Goal: Information Seeking & Learning: Check status

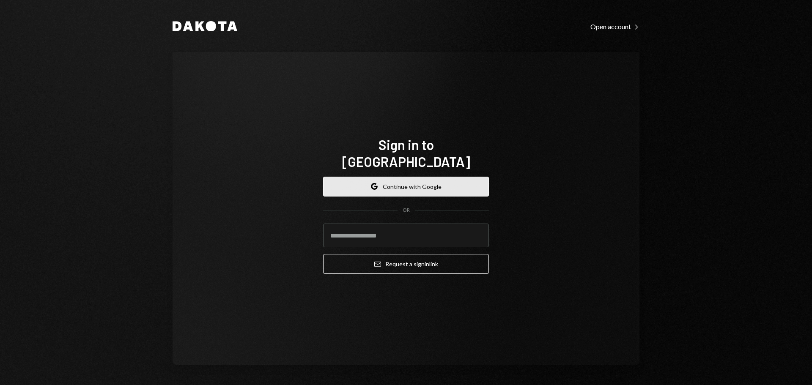
click at [407, 177] on button "Google Continue with Google" at bounding box center [406, 187] width 166 height 20
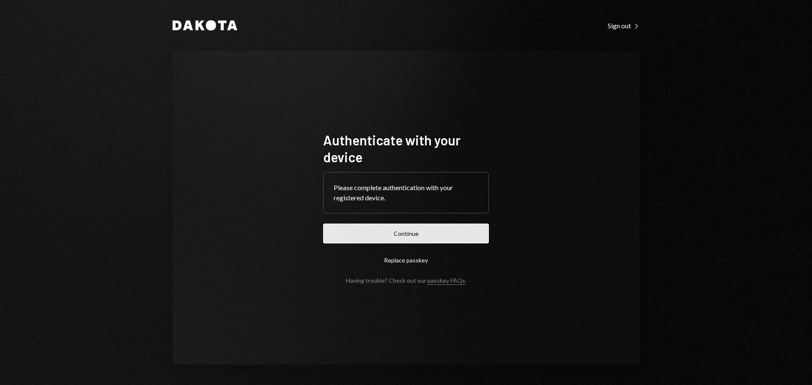
click at [403, 228] on button "Continue" at bounding box center [406, 234] width 166 height 20
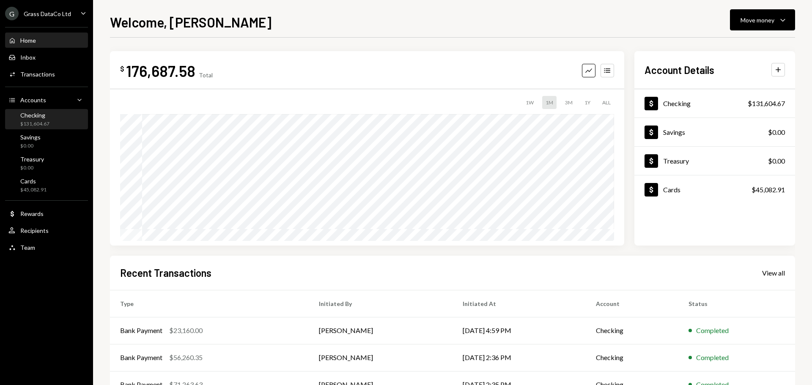
click at [40, 118] on div "Checking" at bounding box center [34, 115] width 29 height 7
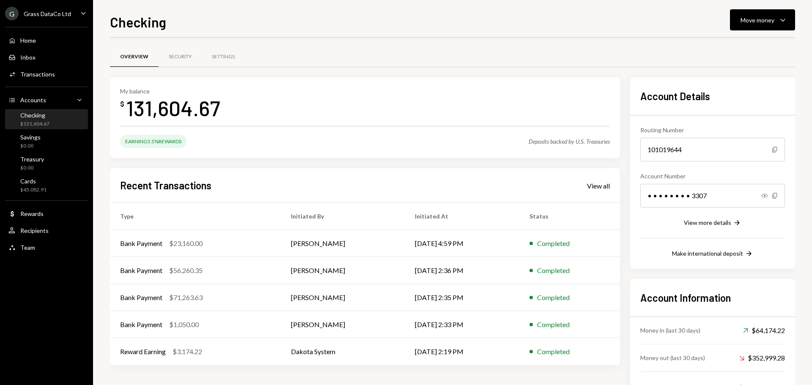
scroll to position [34, 0]
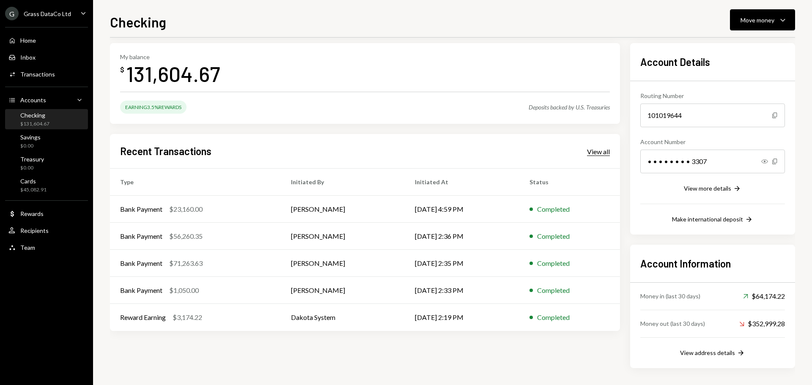
click at [591, 155] on div "Recent Transactions View all" at bounding box center [365, 151] width 490 height 14
click at [49, 18] on div "G Grass DataCo Ltd" at bounding box center [38, 14] width 66 height 14
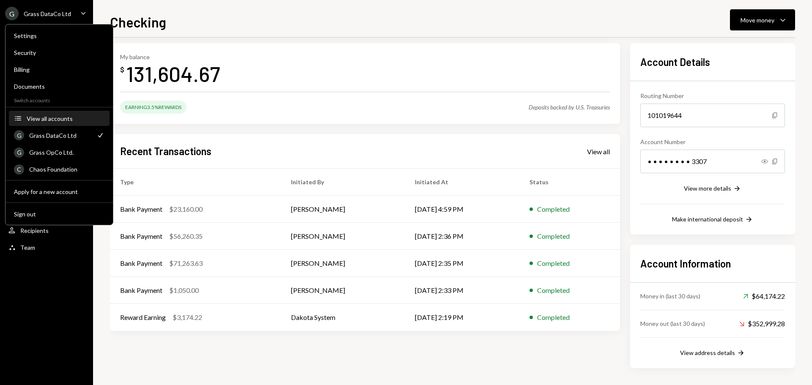
click at [65, 119] on div "View all accounts" at bounding box center [66, 118] width 78 height 7
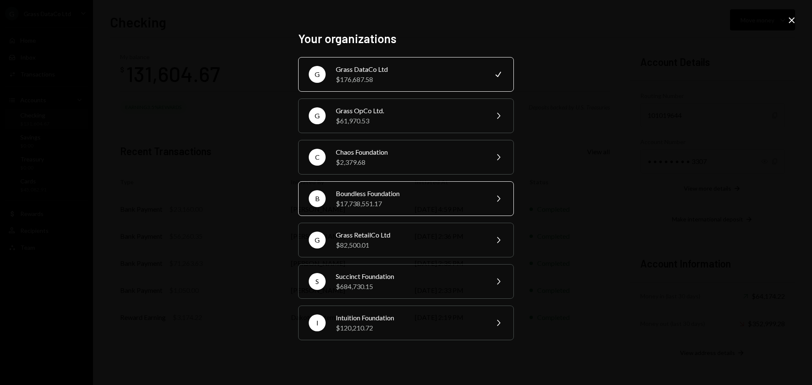
click at [393, 194] on div "Boundless Foundation" at bounding box center [409, 194] width 147 height 10
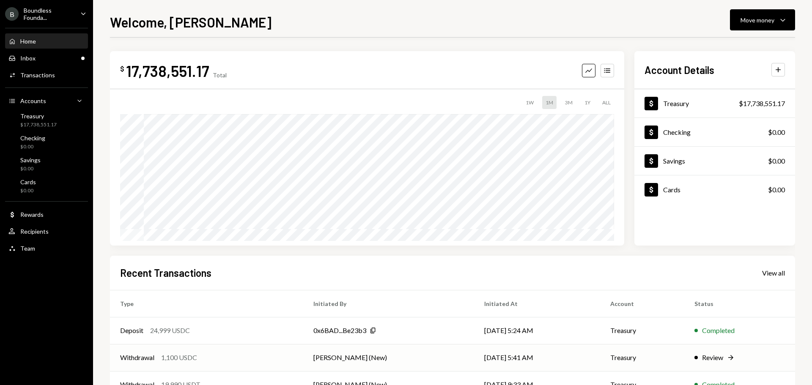
scroll to position [42, 0]
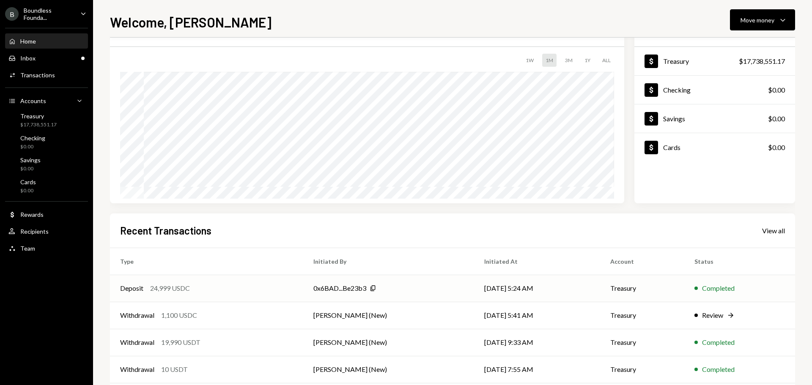
click at [239, 288] on div "Deposit 24,999 USDC" at bounding box center [206, 288] width 173 height 10
